Goal: Information Seeking & Learning: Learn about a topic

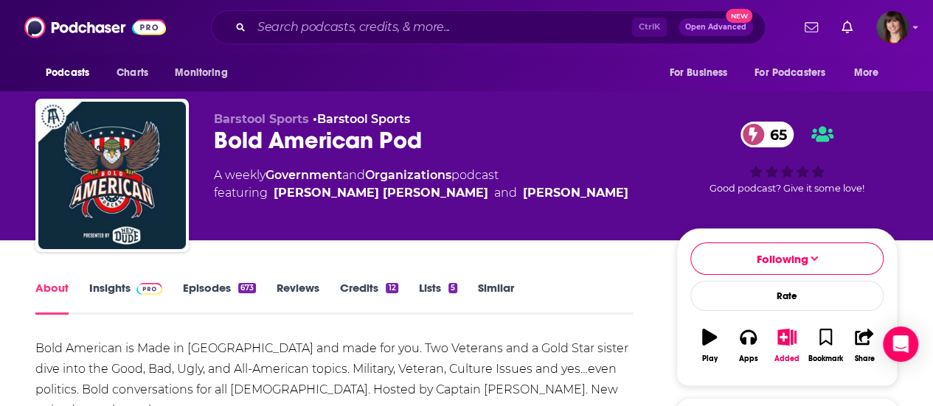
click at [111, 288] on link "Insights" at bounding box center [125, 298] width 73 height 34
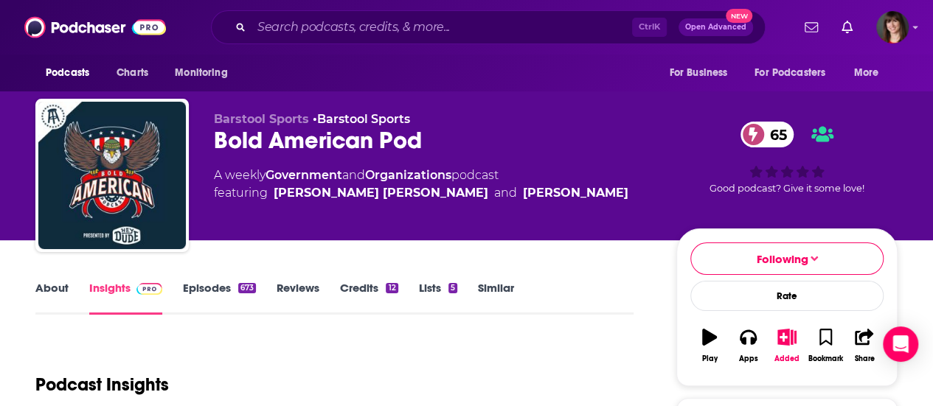
click at [192, 281] on link "Episodes 673" at bounding box center [219, 298] width 73 height 34
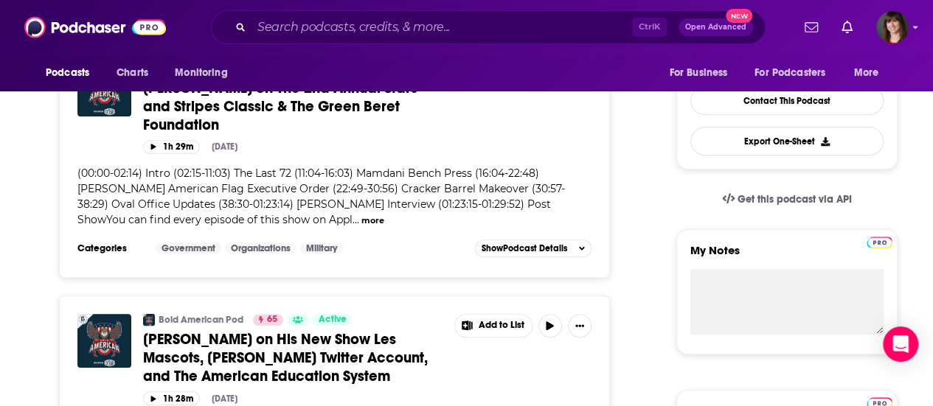
scroll to position [295, 0]
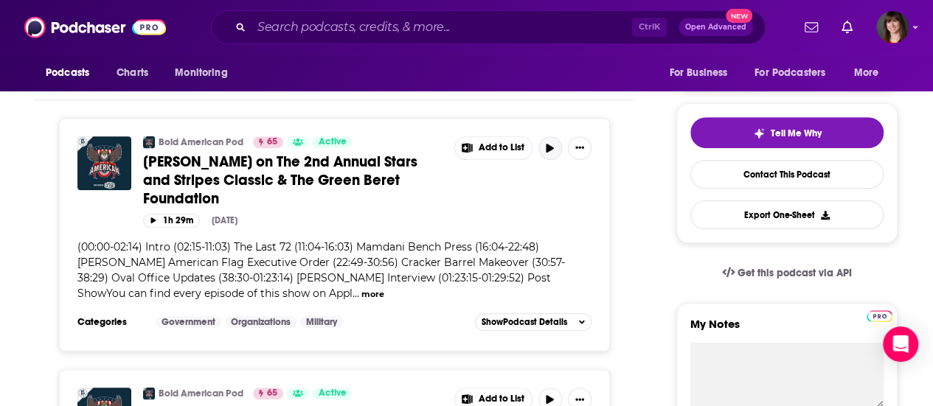
click at [549, 148] on icon "button" at bounding box center [549, 148] width 7 height 9
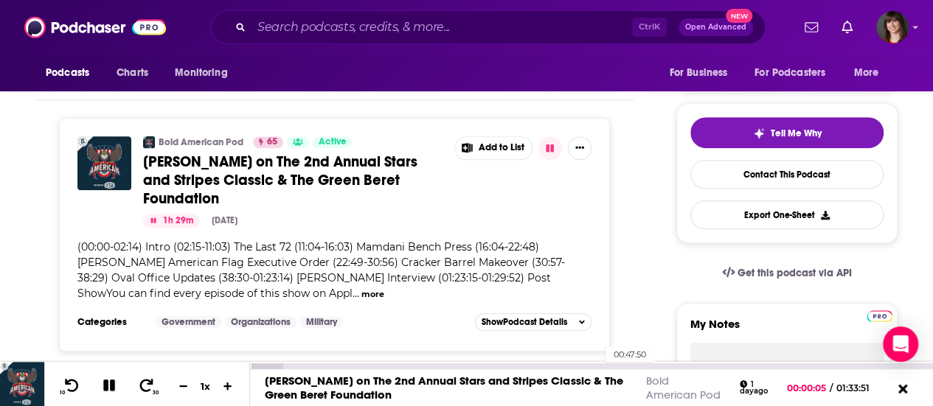
click at [598, 370] on div "[PERSON_NAME] on The 2nd Annual Stars and Stripes Classic & The Green Beret Fou…" at bounding box center [591, 388] width 683 height 37
click at [596, 370] on div at bounding box center [591, 367] width 683 height 6
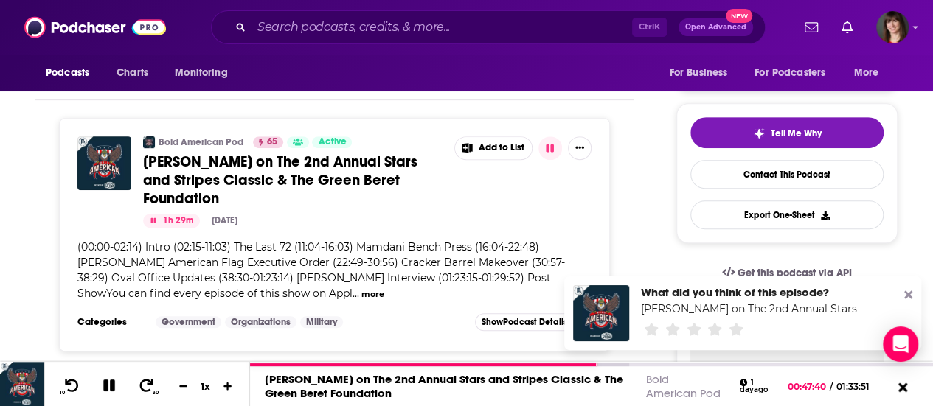
click at [908, 293] on icon at bounding box center [908, 295] width 8 height 12
